Goal: Transaction & Acquisition: Purchase product/service

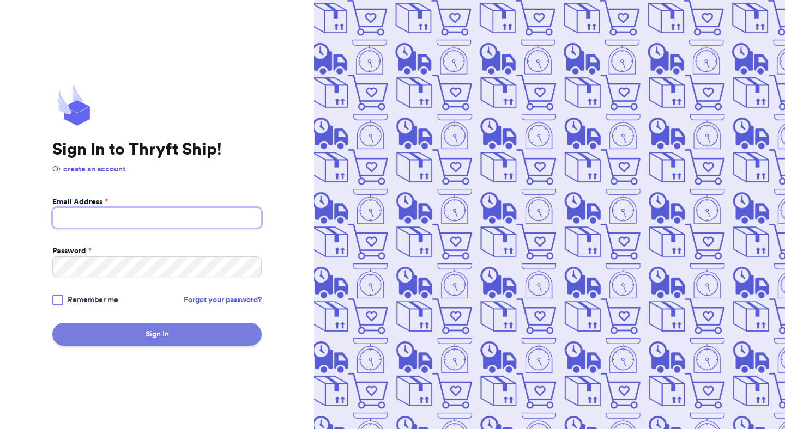
type input "[EMAIL_ADDRESS][DOMAIN_NAME]"
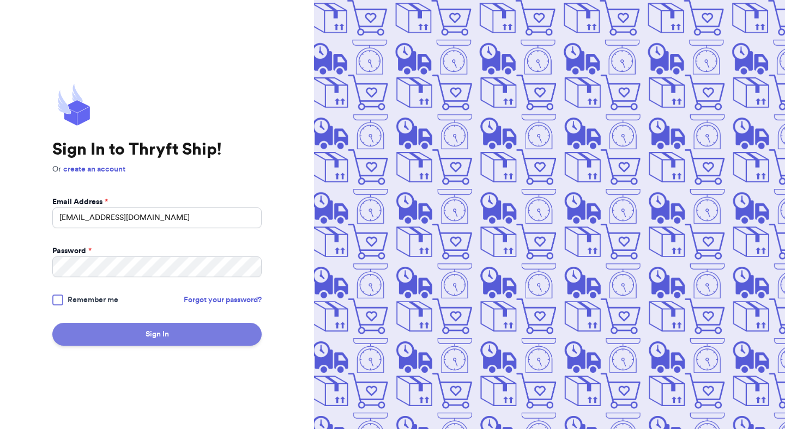
click at [117, 336] on button "Sign In" at bounding box center [156, 334] width 209 height 23
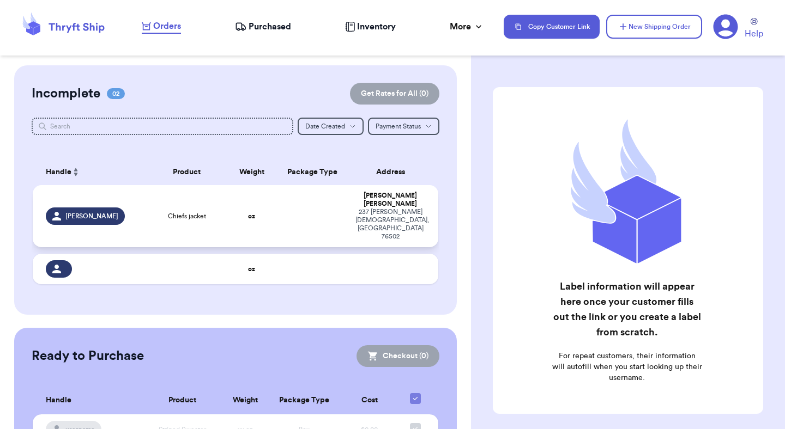
click at [266, 202] on td "oz" at bounding box center [251, 216] width 49 height 62
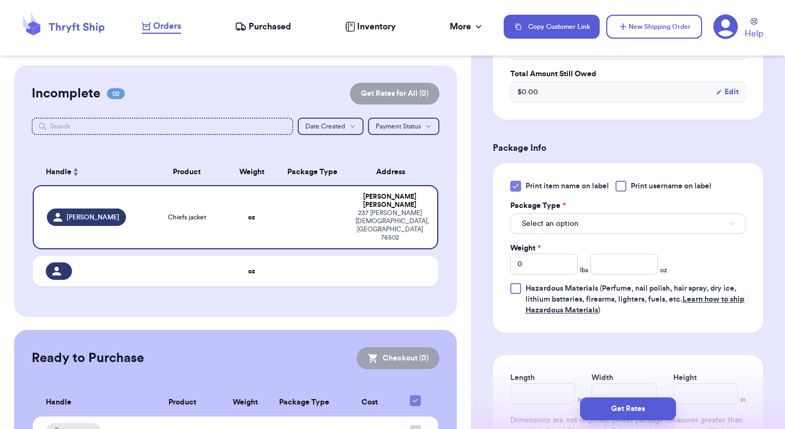
scroll to position [402, 0]
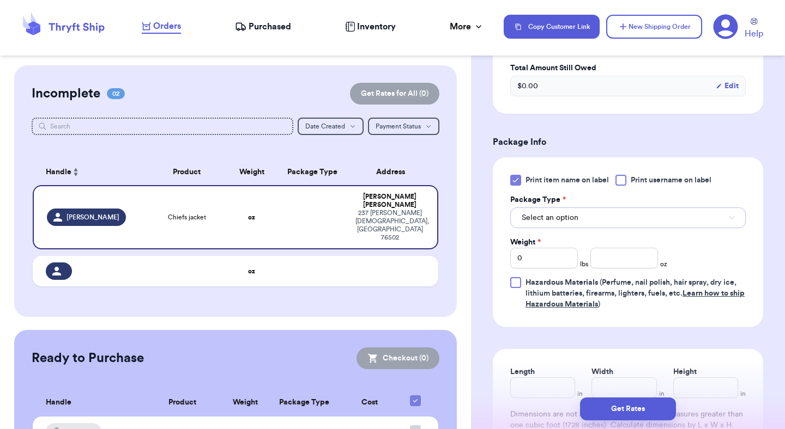
click at [576, 213] on span "Select an option" at bounding box center [550, 218] width 57 height 11
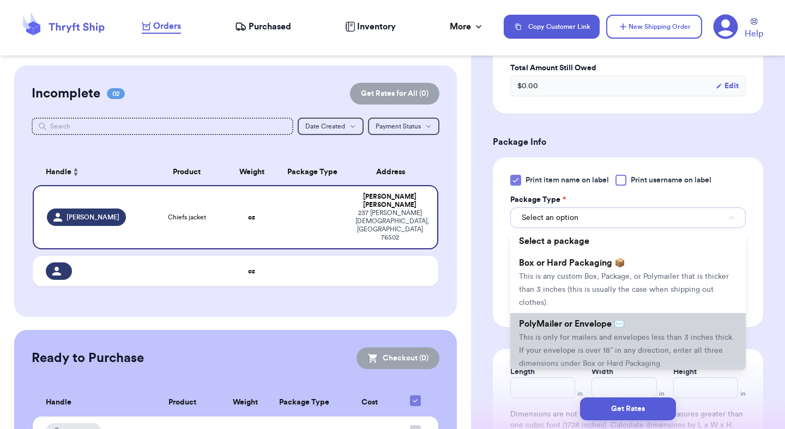
scroll to position [4, 0]
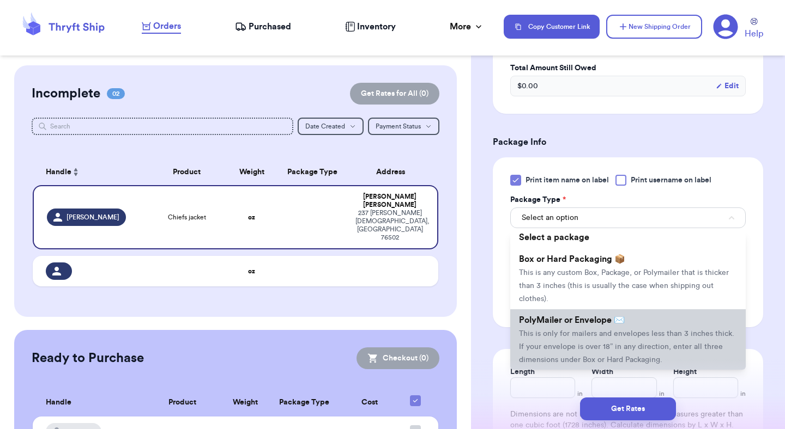
click at [613, 330] on span "This is only for mailers and envelopes less than 3 inches thick. If your envelo…" at bounding box center [626, 347] width 215 height 34
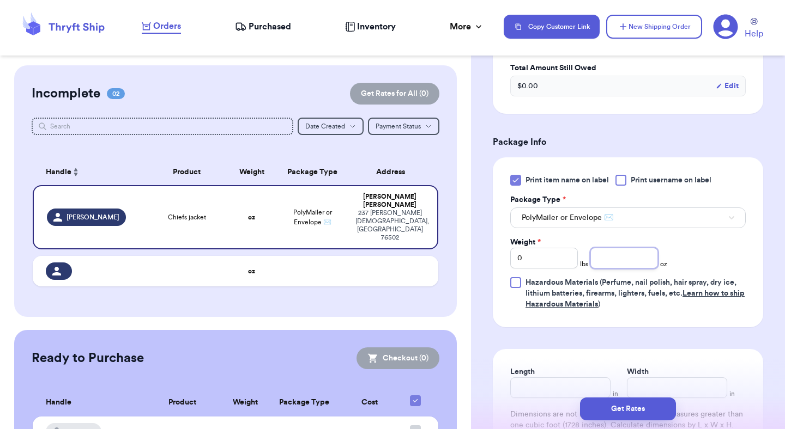
click at [625, 248] on input "number" at bounding box center [624, 258] width 68 height 21
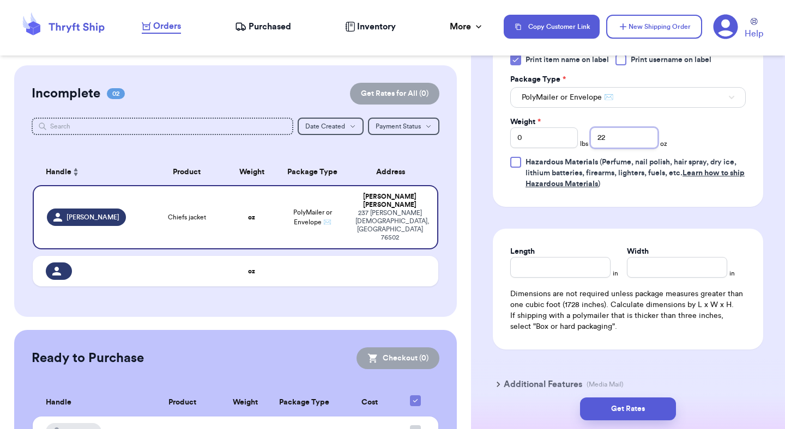
scroll to position [574, 0]
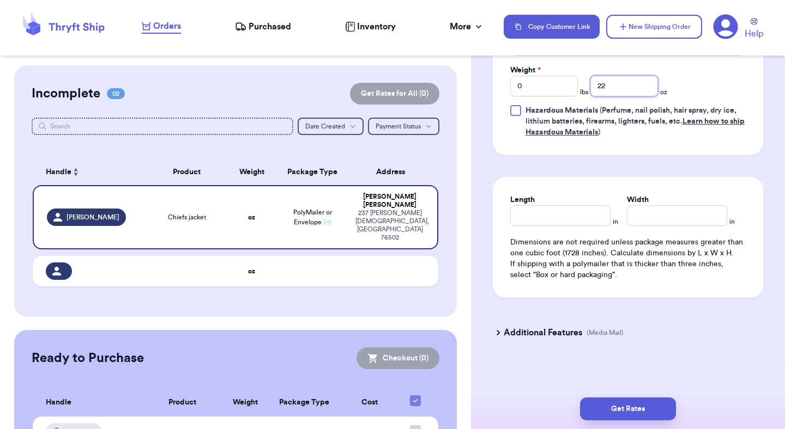
type input "22"
click at [570, 205] on input "Length" at bounding box center [560, 215] width 100 height 21
type input "12"
click at [664, 206] on input "Width *" at bounding box center [677, 215] width 100 height 21
type input "14"
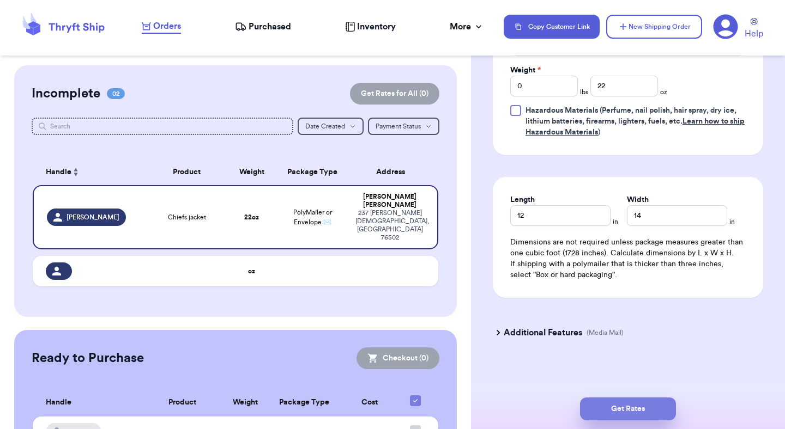
click at [627, 406] on button "Get Rates" at bounding box center [628, 409] width 96 height 23
type input "1"
type input "6"
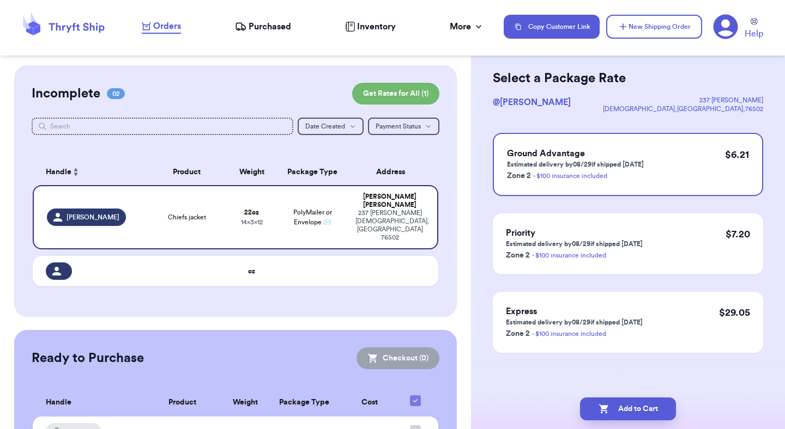
scroll to position [0, 0]
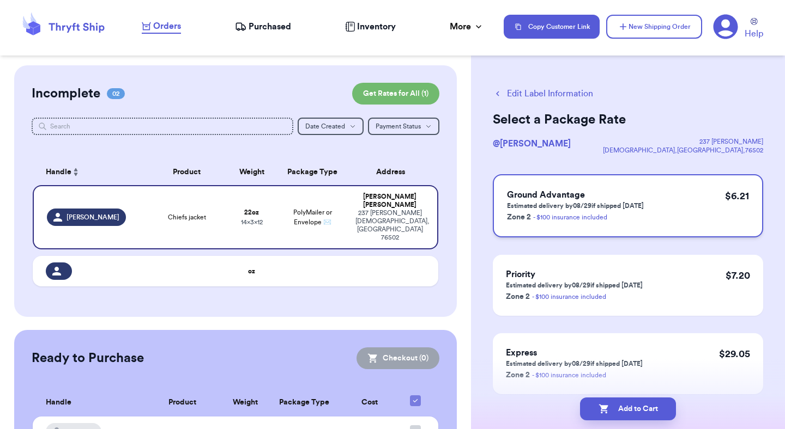
click at [654, 211] on div "Ground Advantage Estimated delivery by 08/29 if shipped [DATE] Zone 2 - $100 in…" at bounding box center [628, 205] width 270 height 63
click at [674, 189] on div "Ground Advantage Estimated delivery by 08/29 if shipped [DATE] Zone 2 - $100 in…" at bounding box center [628, 205] width 270 height 63
click at [614, 413] on button "Add to Cart" at bounding box center [628, 409] width 96 height 23
checkbox input "true"
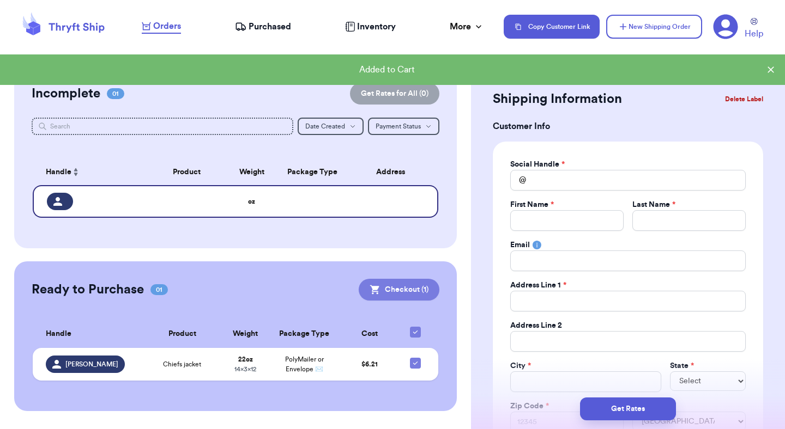
click at [404, 293] on button "Checkout ( 1 )" at bounding box center [399, 290] width 81 height 22
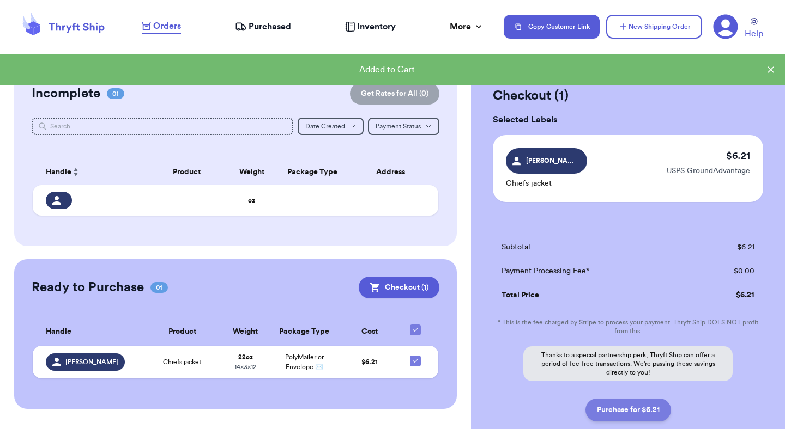
click at [621, 409] on button "Purchase for $6.21" at bounding box center [628, 410] width 86 height 23
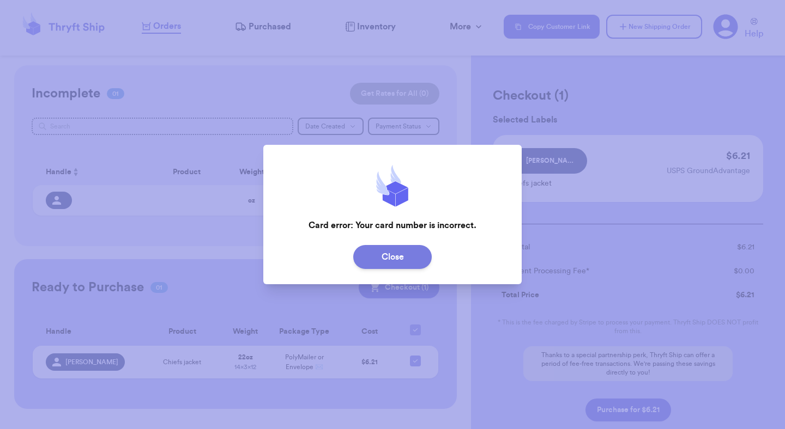
click at [397, 263] on button "Close" at bounding box center [392, 257] width 78 height 24
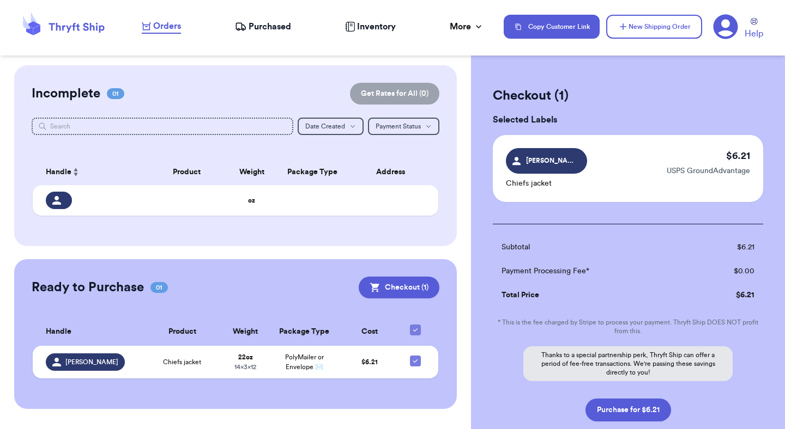
scroll to position [69, 0]
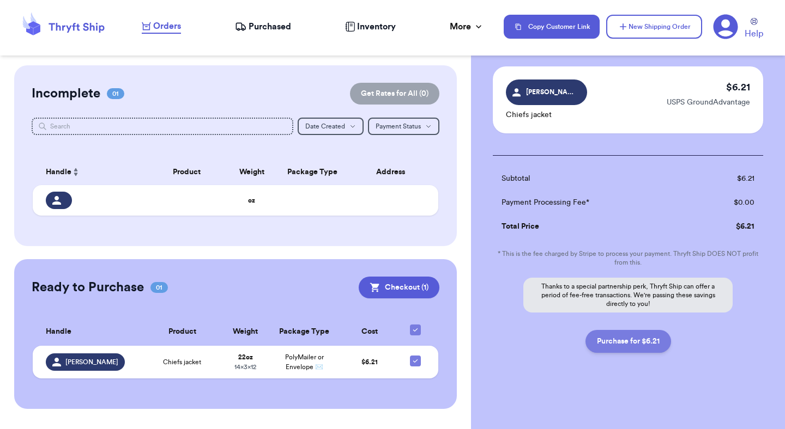
click at [628, 346] on button "Purchase for $6.21" at bounding box center [628, 341] width 86 height 23
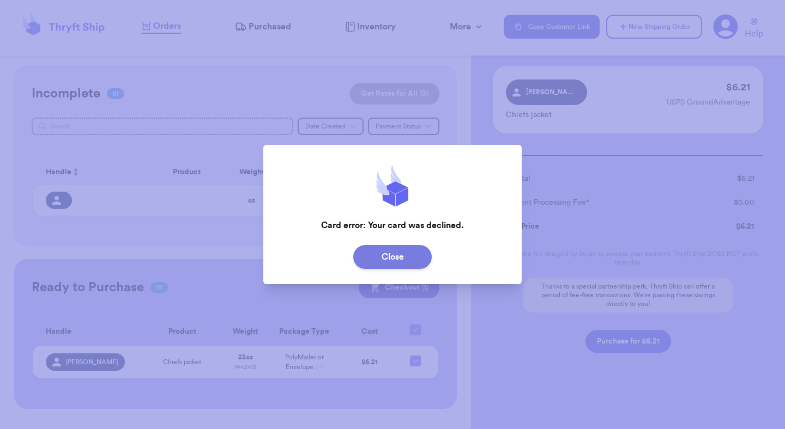
click at [377, 261] on button "Close" at bounding box center [392, 257] width 78 height 24
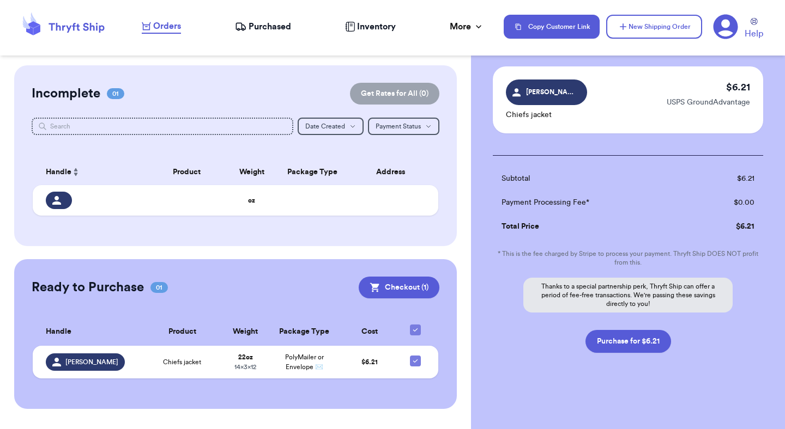
click at [725, 35] on icon at bounding box center [725, 26] width 25 height 25
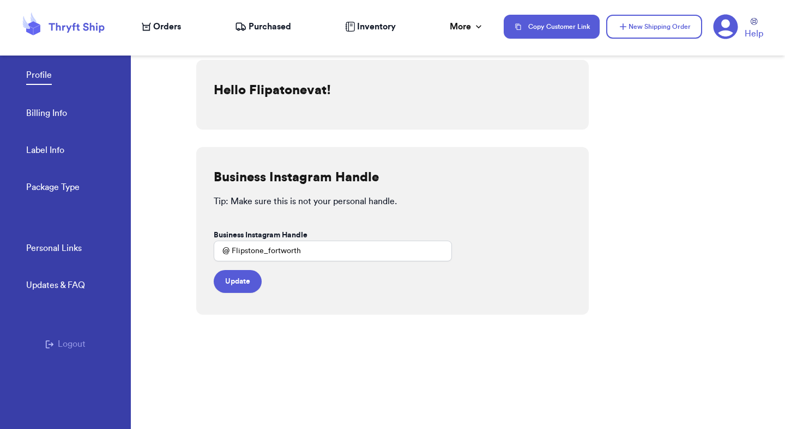
click at [37, 122] on div "Profile Billing Info Label Info Package Type" at bounding box center [78, 128] width 105 height 180
click at [35, 108] on link "Billing Info" at bounding box center [46, 114] width 41 height 15
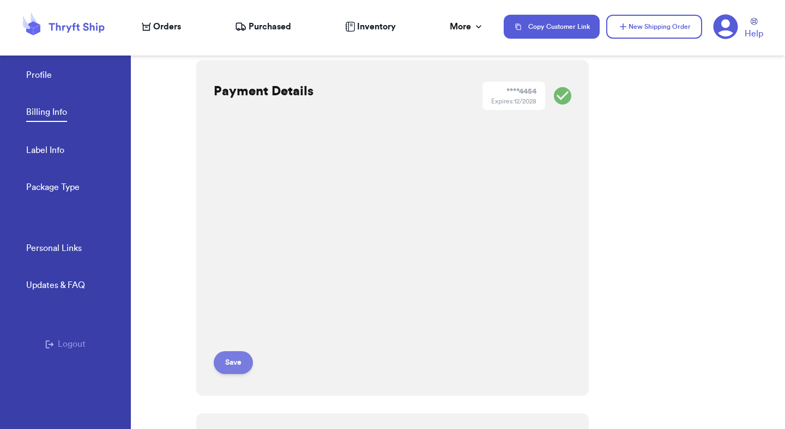
click at [241, 359] on button "Save" at bounding box center [233, 363] width 39 height 23
click at [160, 17] on nav "Orders Purchased Inventory More Stats Completed Orders Copy Customer Link New S…" at bounding box center [458, 27] width 654 height 36
click at [156, 36] on nav "Orders Purchased Inventory More Stats Completed Orders Copy Customer Link New S…" at bounding box center [458, 27] width 654 height 36
click at [163, 23] on span "Orders" at bounding box center [167, 26] width 28 height 13
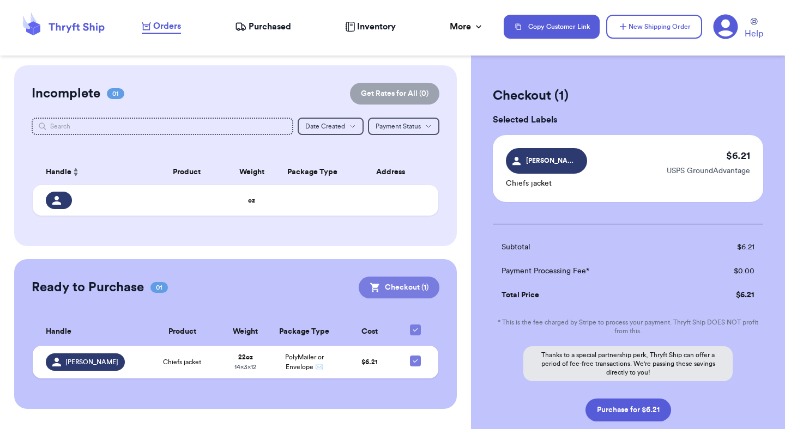
click at [386, 292] on button "Checkout ( 1 )" at bounding box center [399, 288] width 81 height 22
click at [615, 407] on button "Purchase for $6.21" at bounding box center [628, 410] width 86 height 23
checkbox input "false"
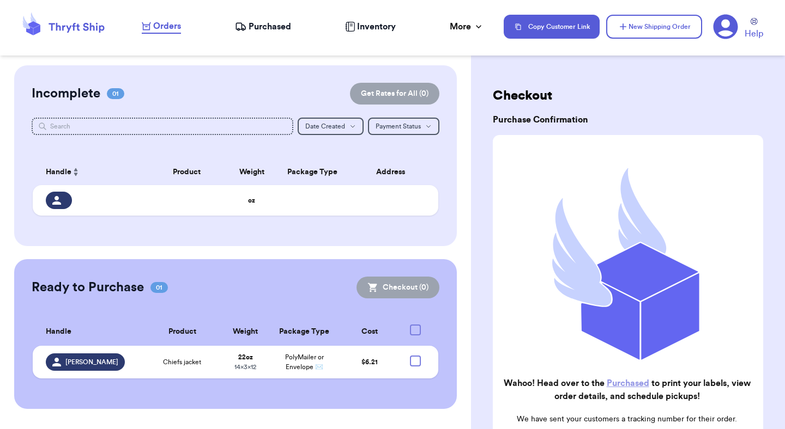
checkbox input "true"
